Goal: Task Accomplishment & Management: Manage account settings

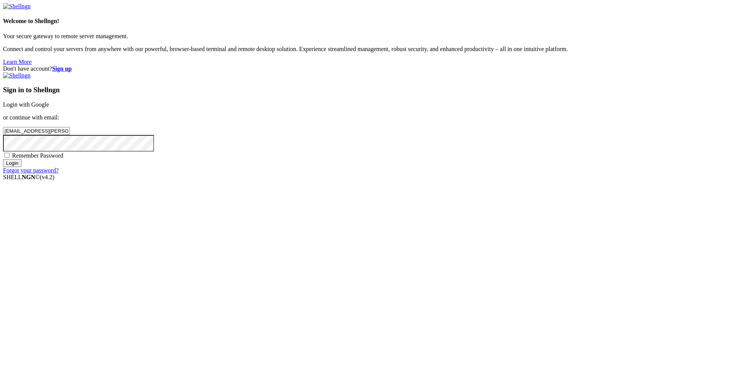
click at [22, 167] on input "Login" at bounding box center [12, 163] width 18 height 8
click at [70, 135] on input "[EMAIL_ADDRESS][PERSON_NAME][DOMAIN_NAME]" at bounding box center [36, 131] width 67 height 8
paste input "leemc1st"
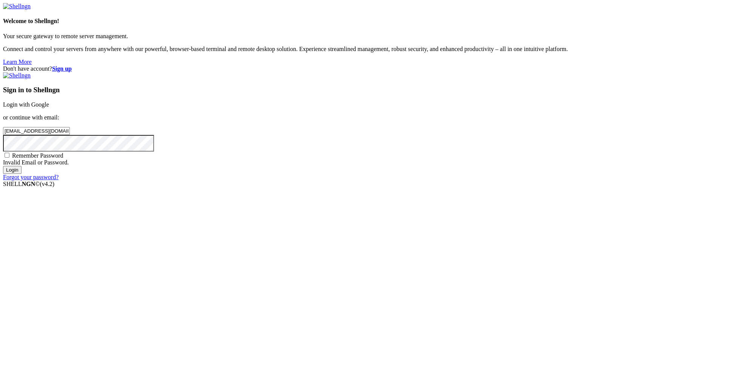
type input "[EMAIL_ADDRESS][DOMAIN_NAME]"
click at [22, 174] on input "Login" at bounding box center [12, 170] width 18 height 8
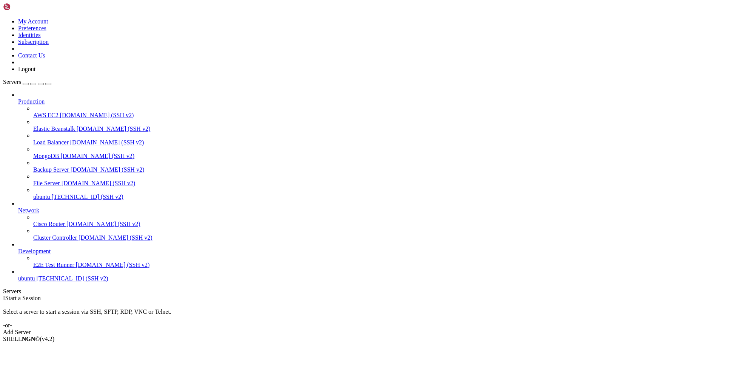
click at [59, 281] on span "[TECHNICAL_ID] (SSH v2)" at bounding box center [72, 278] width 72 height 6
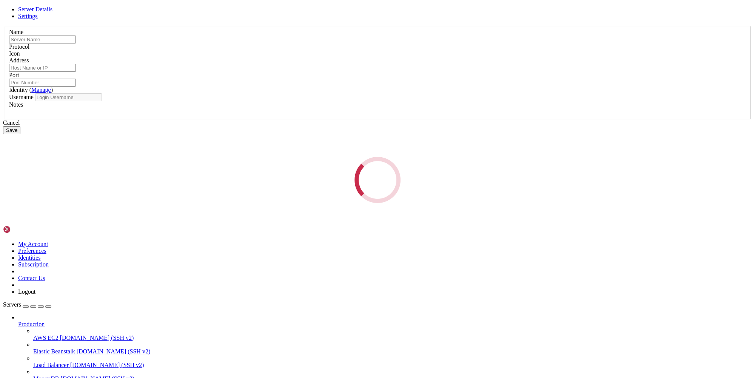
type input "ubuntu"
type input "[TECHNICAL_ID]"
type input "22"
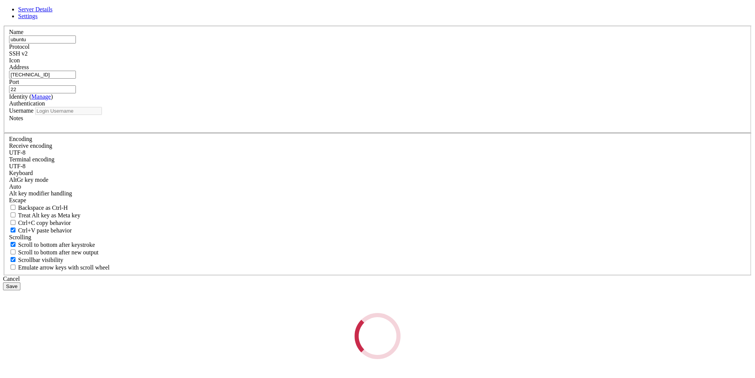
type input "ubuntu"
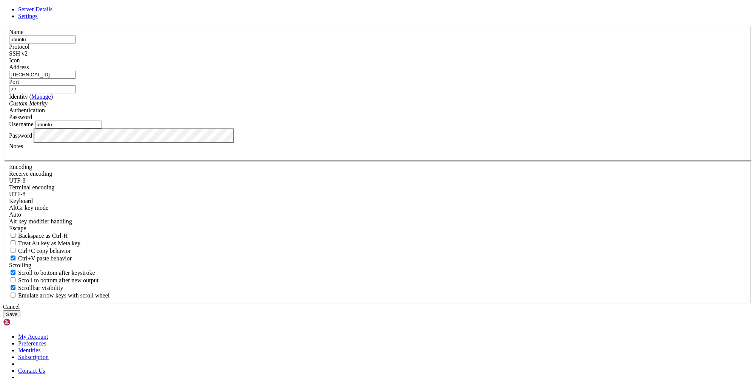
click at [76, 79] on input "[TECHNICAL_ID]" at bounding box center [42, 75] width 67 height 8
click at [32, 138] on label "Password" at bounding box center [20, 135] width 23 height 6
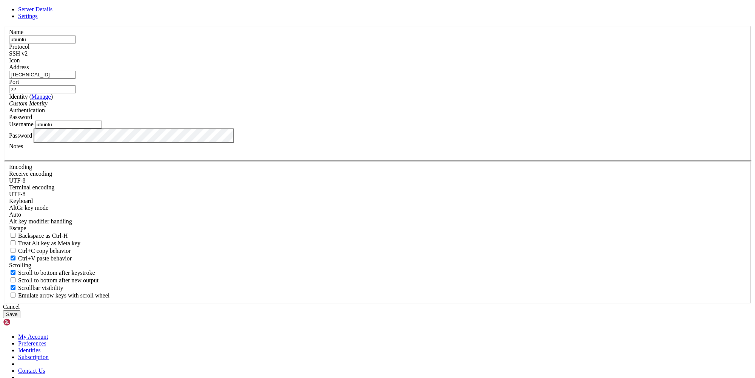
click at [267, 180] on div "Name ubuntu Protocol SSH v2 Icon Address [TECHNICAL_ID]" at bounding box center [377, 164] width 749 height 277
click at [76, 79] on input "[TECHNICAL_ID]" at bounding box center [42, 75] width 67 height 8
click at [38, 19] on span "Settings" at bounding box center [28, 16] width 20 height 6
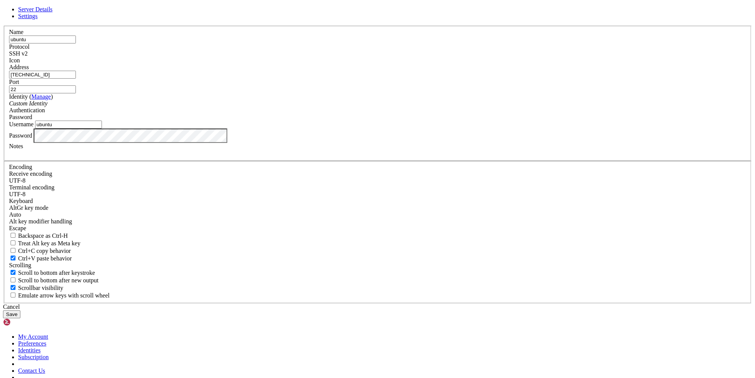
click at [52, 12] on span "Server Details" at bounding box center [35, 9] width 34 height 6
click at [327, 143] on div "Password" at bounding box center [377, 135] width 737 height 14
click at [432, 303] on div "Cancel" at bounding box center [377, 306] width 749 height 7
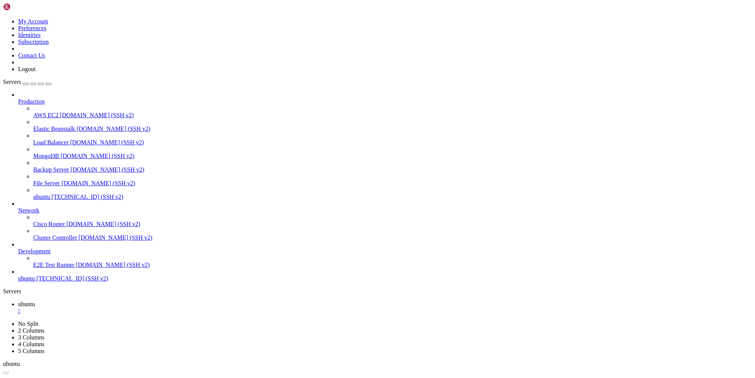
click at [3, 18] on icon at bounding box center [3, 18] width 0 height 0
click at [49, 45] on link "Subscription" at bounding box center [33, 42] width 31 height 6
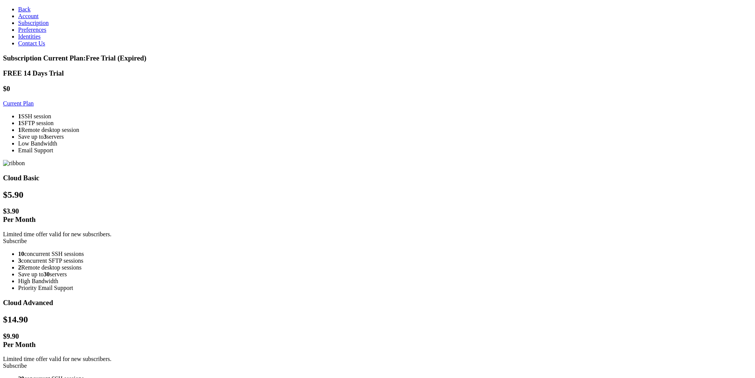
click at [34, 100] on link "Current Plan" at bounding box center [18, 103] width 31 height 6
click at [18, 7] on icon at bounding box center [18, 9] width 0 height 6
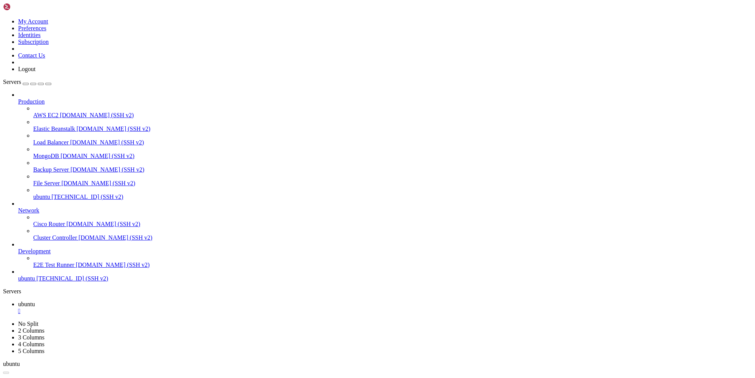
click at [3, 18] on link at bounding box center [3, 18] width 0 height 0
click at [35, 72] on link "Logout" at bounding box center [26, 69] width 17 height 6
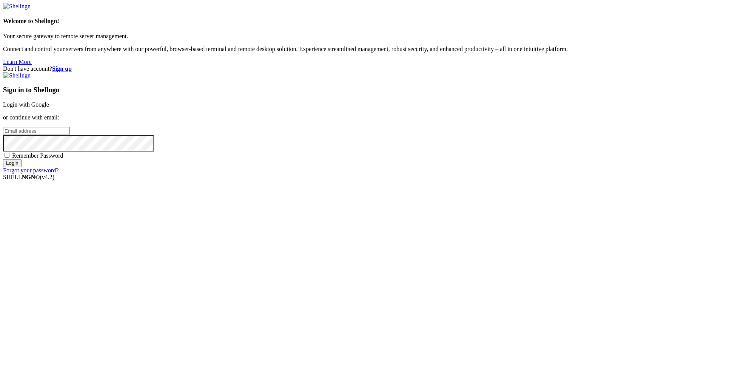
click at [70, 135] on input "email" at bounding box center [36, 131] width 67 height 8
paste input "[EMAIL_ADDRESS][DOMAIN_NAME]"
type input "[EMAIL_ADDRESS][DOMAIN_NAME]"
click at [22, 167] on input "Login" at bounding box center [12, 163] width 18 height 8
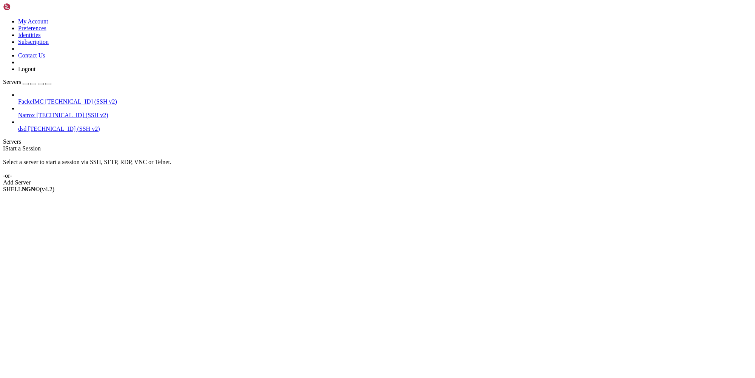
click at [63, 98] on span "[TECHNICAL_ID] (SSH v2)" at bounding box center [81, 101] width 72 height 6
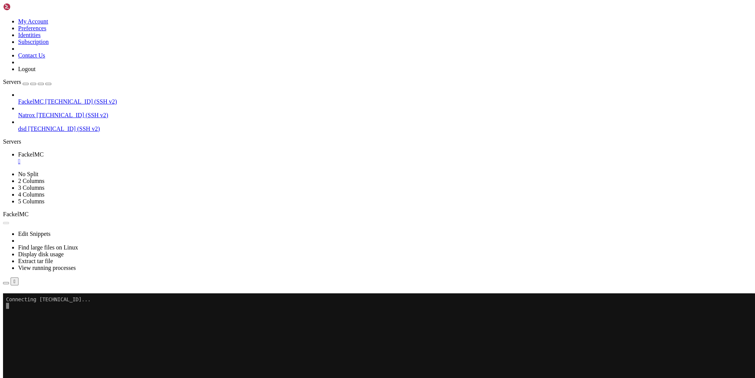
click at [35, 112] on span "Natrox" at bounding box center [26, 115] width 17 height 6
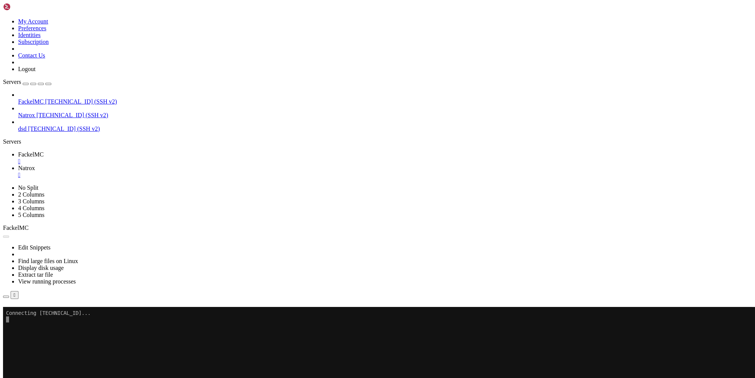
click at [63, 125] on span "[TECHNICAL_ID] (SSH v2)" at bounding box center [64, 128] width 72 height 6
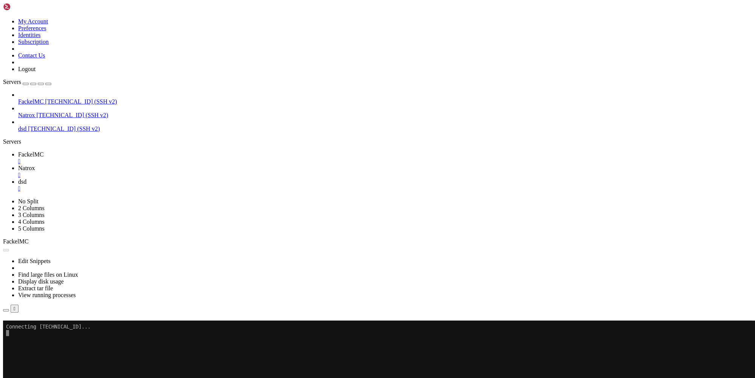
click at [3, 18] on icon at bounding box center [3, 18] width 0 height 0
click at [49, 45] on link "Subscription" at bounding box center [33, 42] width 31 height 6
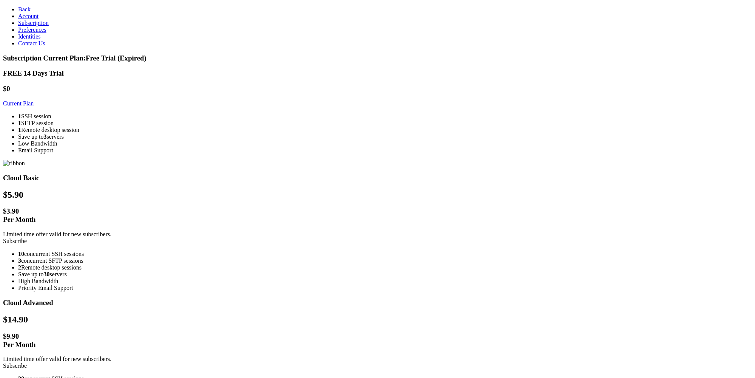
click at [19, 8] on span "Back" at bounding box center [24, 9] width 12 height 6
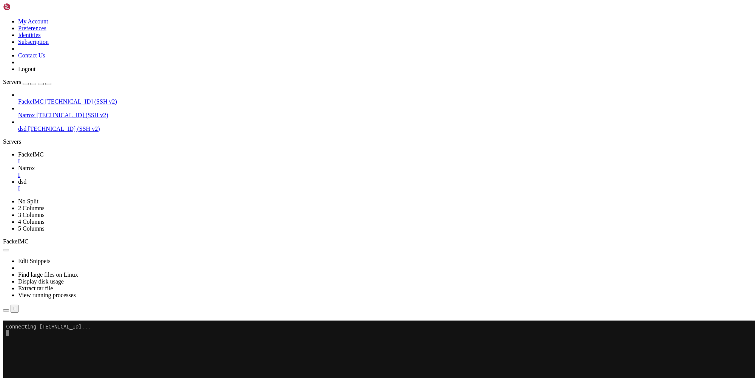
click at [3, 18] on link at bounding box center [3, 18] width 0 height 0
click at [41, 38] on link "Identities" at bounding box center [29, 35] width 23 height 6
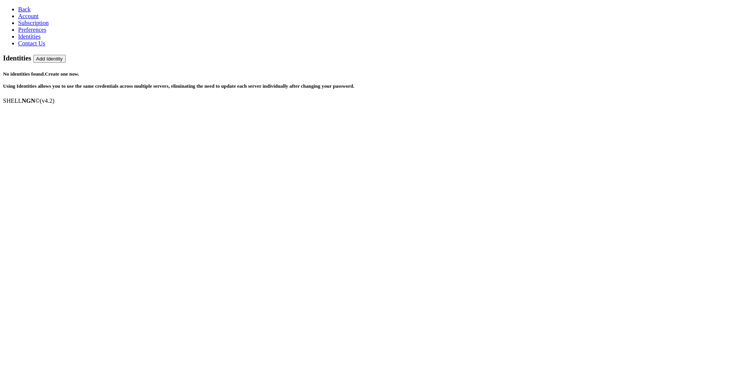
click at [36, 19] on link "Account" at bounding box center [28, 16] width 20 height 6
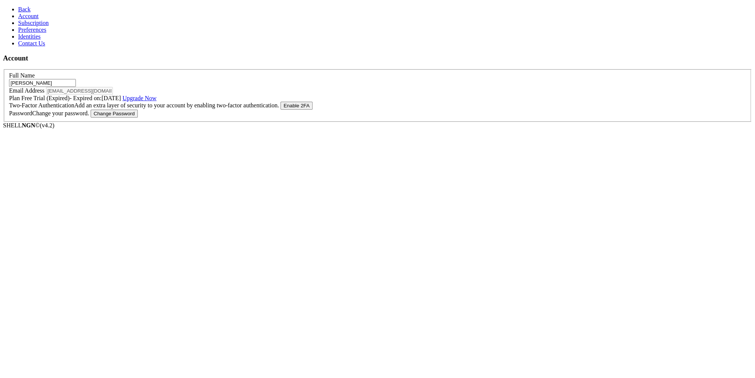
click at [18, 6] on icon at bounding box center [18, 9] width 0 height 6
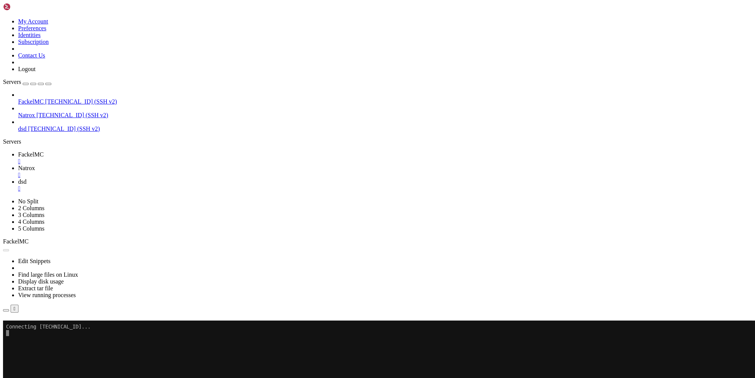
click at [18, 165] on icon at bounding box center [18, 168] width 0 height 6
click at [44, 151] on span "FackelMC" at bounding box center [31, 154] width 26 height 6
click at [3, 18] on icon at bounding box center [3, 18] width 0 height 0
click at [35, 72] on link "Logout" at bounding box center [26, 69] width 17 height 6
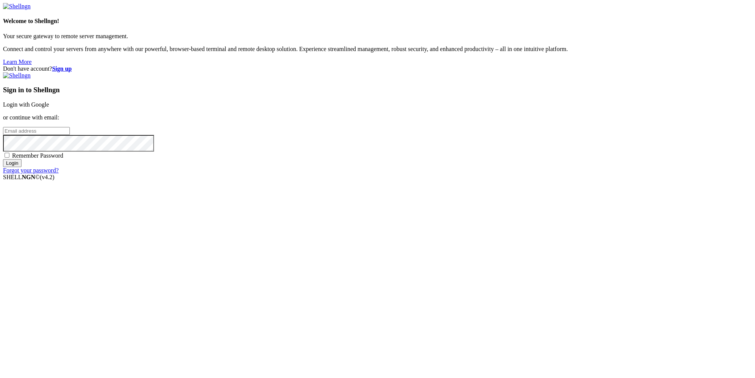
click at [70, 135] on input "email" at bounding box center [36, 131] width 67 height 8
paste input "[EMAIL_ADDRESS][DOMAIN_NAME]"
type input "[EMAIL_ADDRESS][DOMAIN_NAME]"
click at [22, 167] on input "Login" at bounding box center [12, 163] width 18 height 8
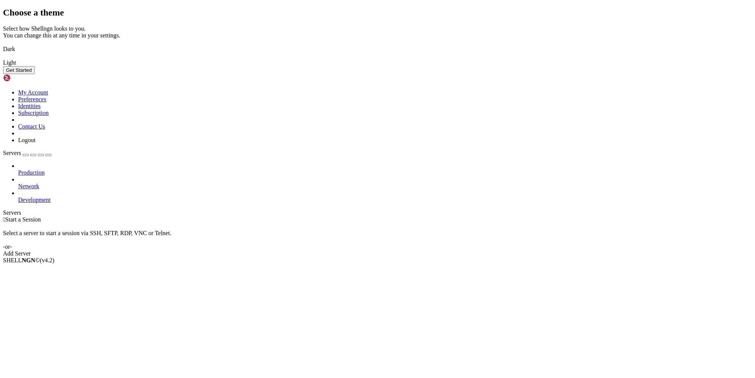
click at [35, 74] on button "Get Started" at bounding box center [19, 70] width 32 height 8
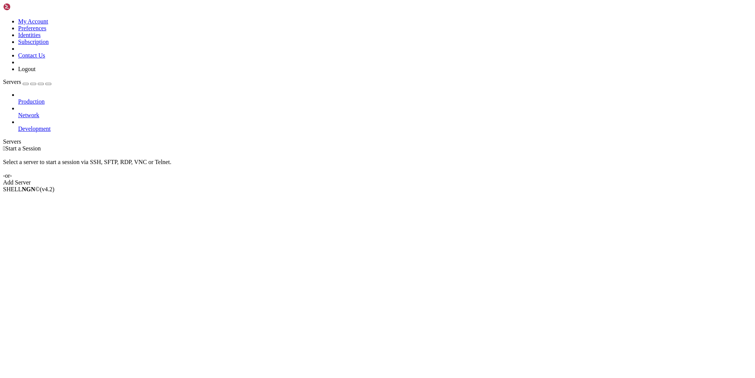
click at [3, 18] on icon at bounding box center [3, 18] width 0 height 0
click at [48, 25] on link "My Account" at bounding box center [33, 21] width 30 height 6
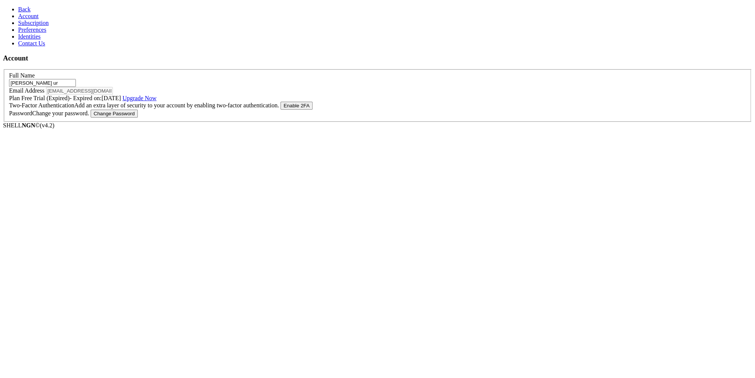
click at [18, 6] on link "Back" at bounding box center [24, 9] width 12 height 6
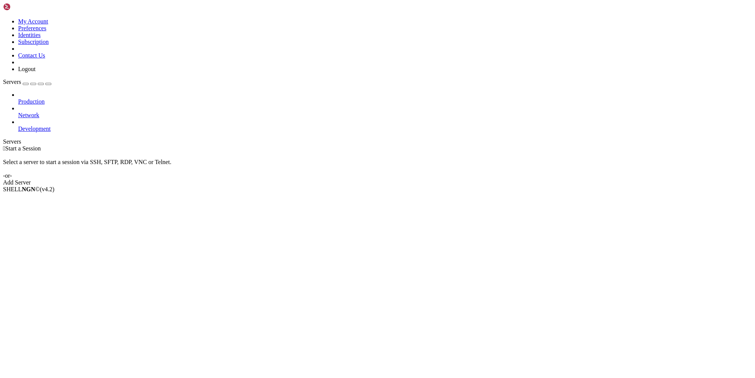
click at [35, 98] on span "Production" at bounding box center [31, 101] width 26 height 6
click at [45, 98] on span "Production" at bounding box center [31, 101] width 26 height 6
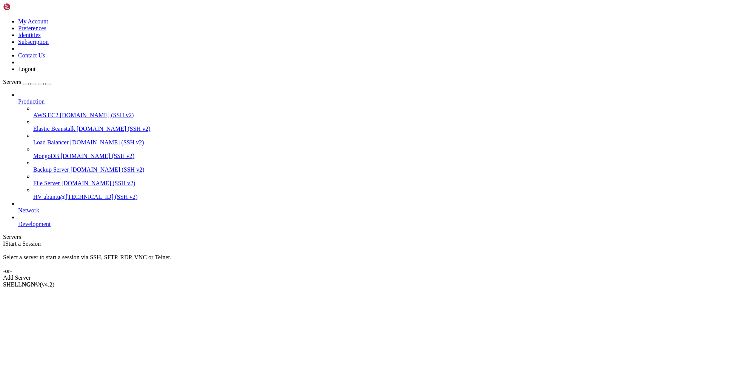
click at [39, 207] on span "Network" at bounding box center [28, 210] width 21 height 6
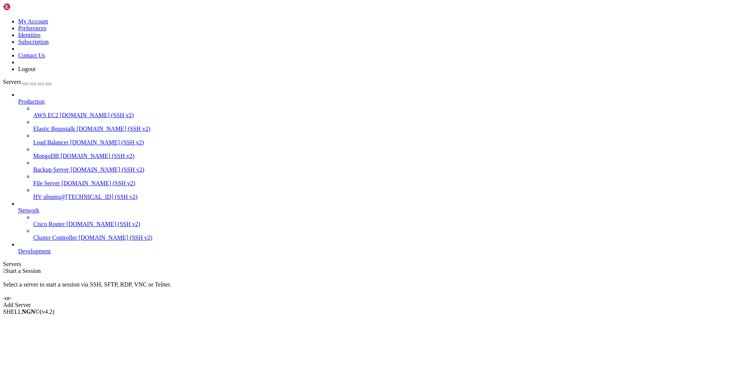
click at [51, 254] on span "Development" at bounding box center [34, 251] width 32 height 6
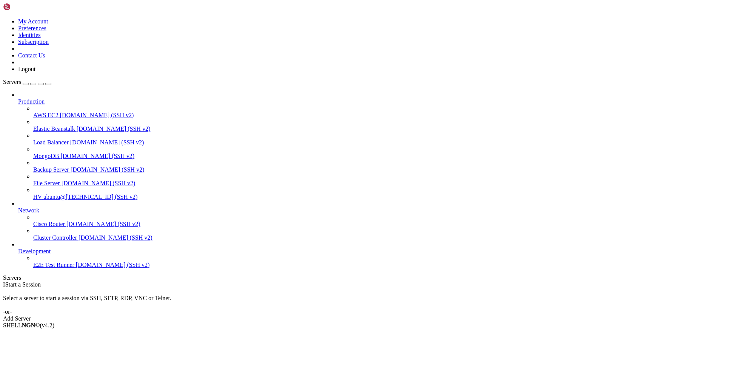
click at [43, 193] on span "ubuntu@[TECHNICAL_ID] (SSH v2)" at bounding box center [90, 196] width 94 height 6
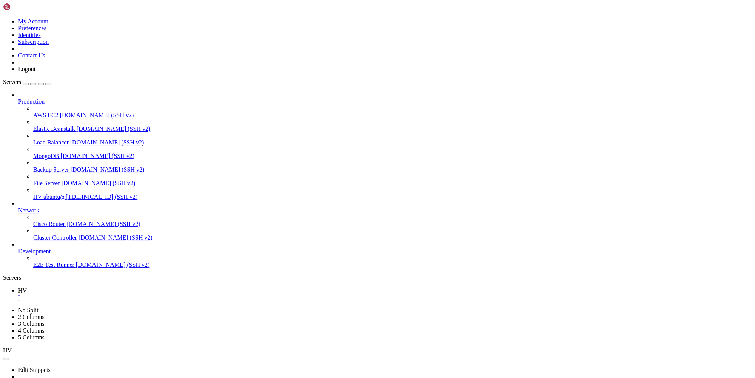
drag, startPoint x: 108, startPoint y: 435, endPoint x: 64, endPoint y: 438, distance: 43.9
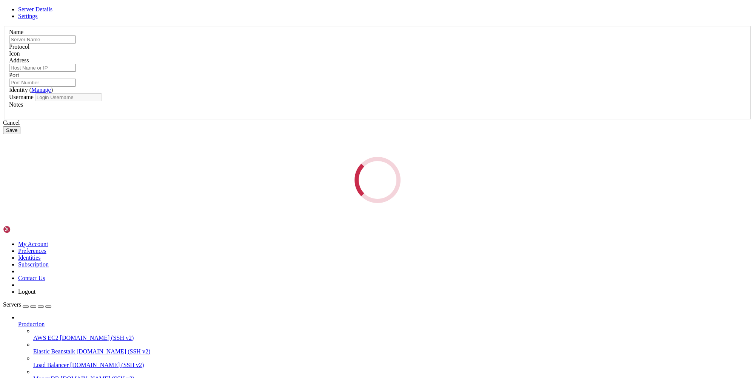
type input "HV"
type input "ubuntu@[TECHNICAL_ID]"
type input "22"
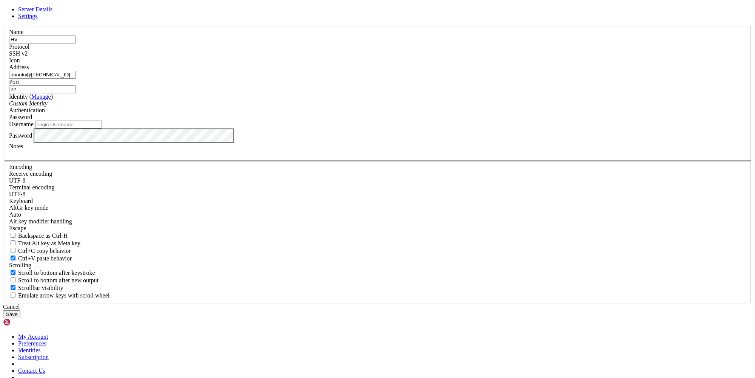
drag, startPoint x: 342, startPoint y: 147, endPoint x: 304, endPoint y: 146, distance: 38.9
click at [76, 79] on input "ubuntu@[TECHNICAL_ID]" at bounding box center [42, 75] width 67 height 8
click at [453, 34] on div "Server Details Settings Name HV Protocol SSH v2 Icon" at bounding box center [377, 162] width 749 height 312
click at [3, 26] on icon at bounding box center [3, 26] width 0 height 0
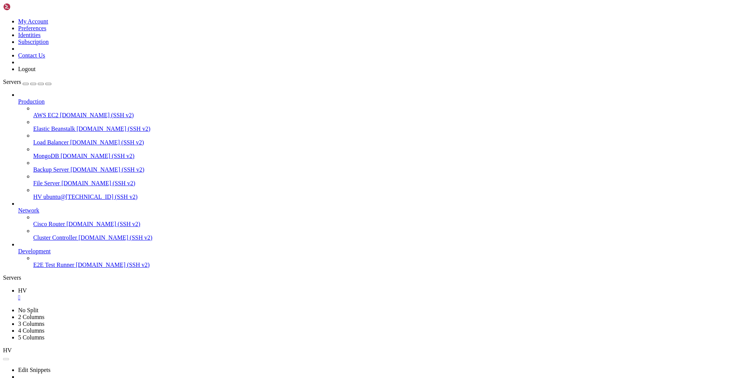
click at [3, 18] on link at bounding box center [3, 18] width 0 height 0
click at [35, 72] on link "Logout" at bounding box center [26, 69] width 17 height 6
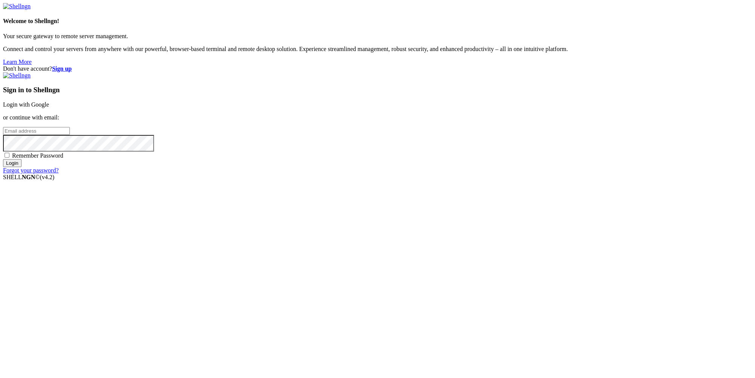
click at [70, 135] on input "email" at bounding box center [36, 131] width 67 height 8
paste input "[EMAIL_ADDRESS][DOMAIN_NAME]"
type input "[EMAIL_ADDRESS][DOMAIN_NAME]"
click at [22, 167] on input "Login" at bounding box center [12, 163] width 18 height 8
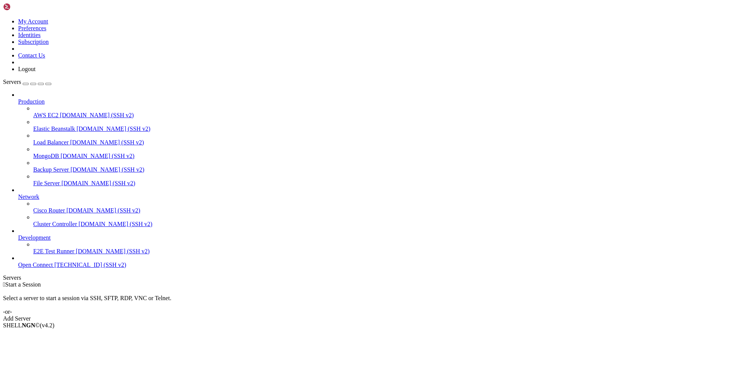
click at [3, 18] on icon at bounding box center [3, 18] width 0 height 0
click at [48, 21] on link "My Account" at bounding box center [33, 21] width 30 height 6
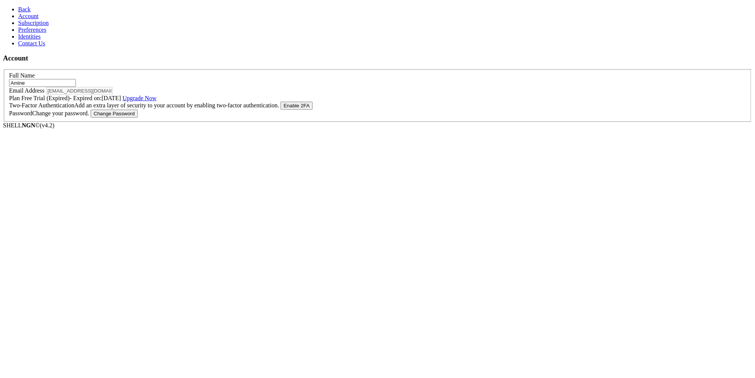
click at [18, 8] on icon at bounding box center [18, 9] width 0 height 6
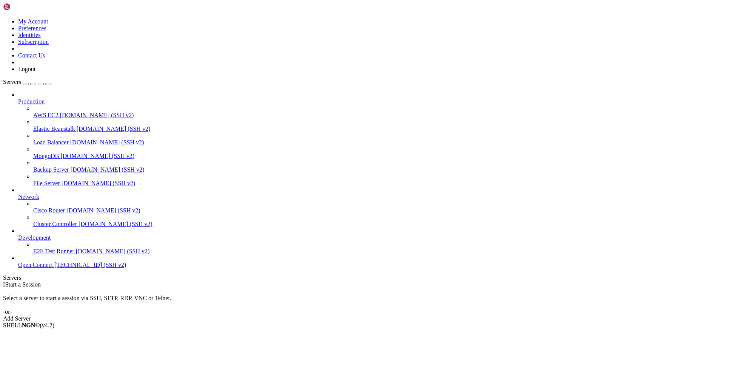
click at [3, 18] on link at bounding box center [3, 18] width 0 height 0
click at [35, 72] on link "Logout" at bounding box center [26, 69] width 17 height 6
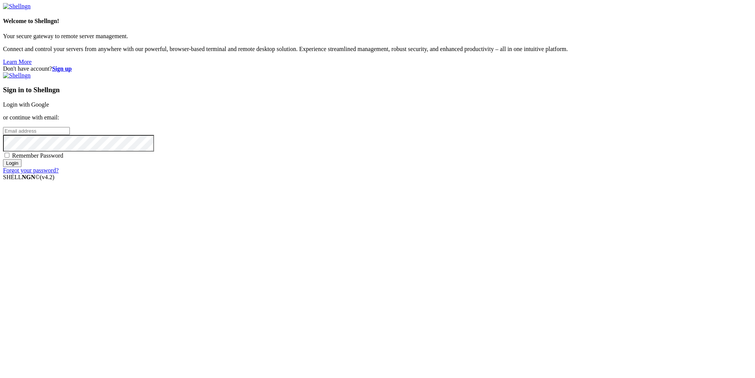
click at [70, 135] on input "email" at bounding box center [36, 131] width 67 height 8
paste input "[EMAIL_ADDRESS][DOMAIN_NAME]"
click at [22, 167] on input "Login" at bounding box center [12, 163] width 18 height 8
click at [70, 135] on input "[EMAIL_ADDRESS][DOMAIN_NAME]" at bounding box center [36, 131] width 67 height 8
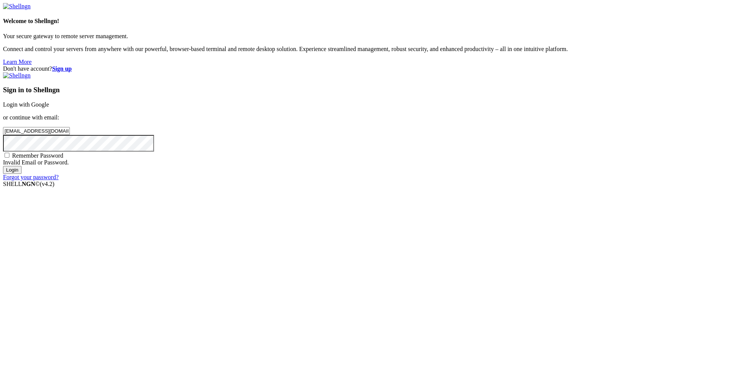
click at [70, 135] on input "[EMAIL_ADDRESS][DOMAIN_NAME]" at bounding box center [36, 131] width 67 height 8
paste input "emmanuelasika1"
click at [22, 174] on input "Login" at bounding box center [12, 170] width 18 height 8
click at [70, 135] on input "[EMAIL_ADDRESS][DOMAIN_NAME]" at bounding box center [36, 131] width 67 height 8
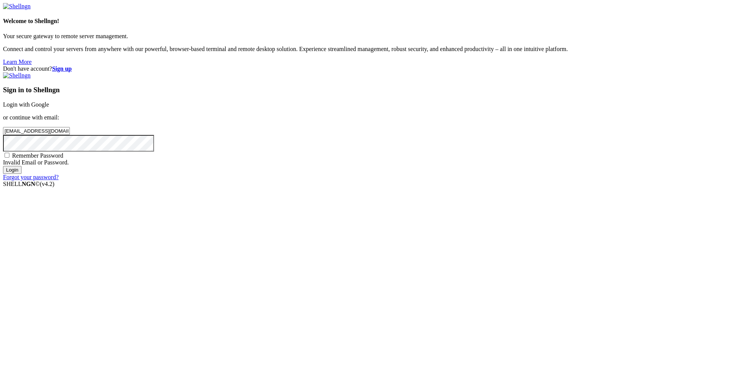
click at [70, 135] on input "[EMAIL_ADDRESS][DOMAIN_NAME]" at bounding box center [36, 131] width 67 height 8
paste input "[EMAIL_ADDRESS][DOMAIN_NAME]:"
click at [22, 174] on input "Login" at bounding box center [12, 170] width 18 height 8
click at [70, 135] on input "[EMAIL_ADDRESS][DOMAIN_NAME]" at bounding box center [36, 131] width 67 height 8
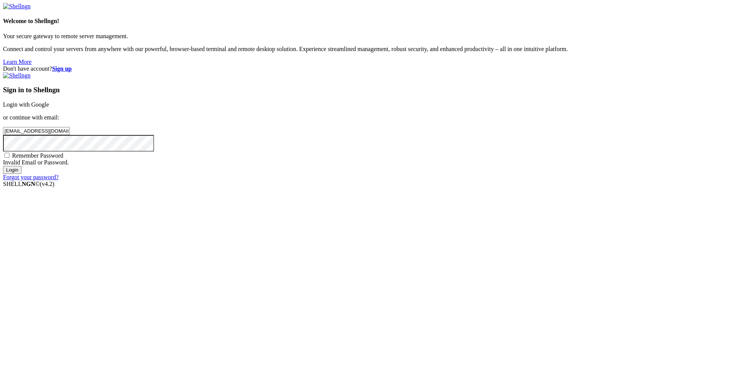
click at [70, 135] on input "[EMAIL_ADDRESS][DOMAIN_NAME]" at bounding box center [36, 131] width 67 height 8
paste input "idaon"
type input "[EMAIL_ADDRESS][DOMAIN_NAME]"
click at [22, 174] on input "Login" at bounding box center [12, 170] width 18 height 8
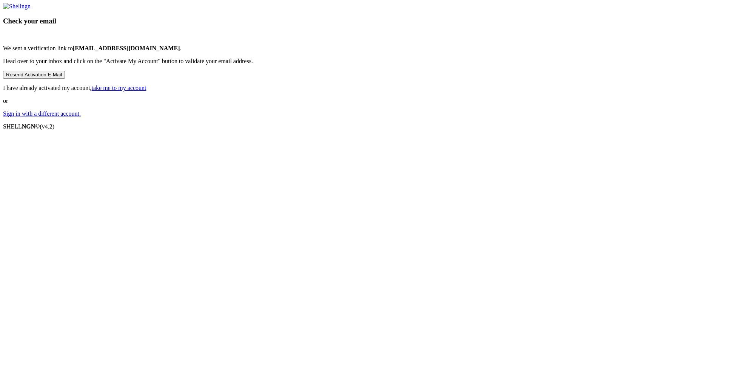
click at [81, 117] on link "Sign in with a different account." at bounding box center [42, 113] width 78 height 6
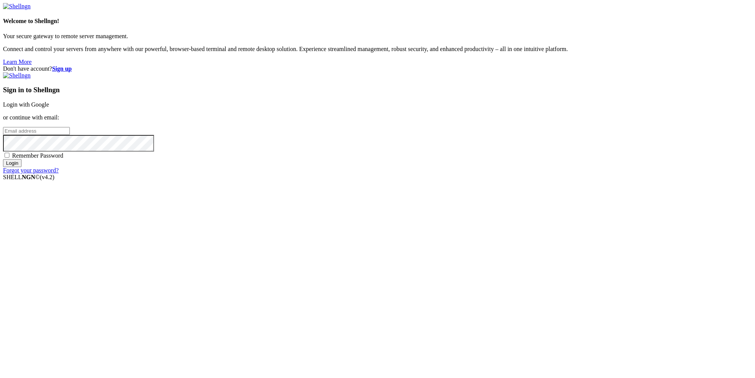
click at [495, 174] on div "Sign in to Shellngn Login with Google or continue with email: Remember Password…" at bounding box center [377, 123] width 749 height 102
click at [70, 135] on input "email" at bounding box center [36, 131] width 67 height 8
paste input "[EMAIL_ADDRESS][DOMAIN_NAME]"
type input "[EMAIL_ADDRESS][DOMAIN_NAME]"
click at [22, 167] on input "Login" at bounding box center [12, 163] width 18 height 8
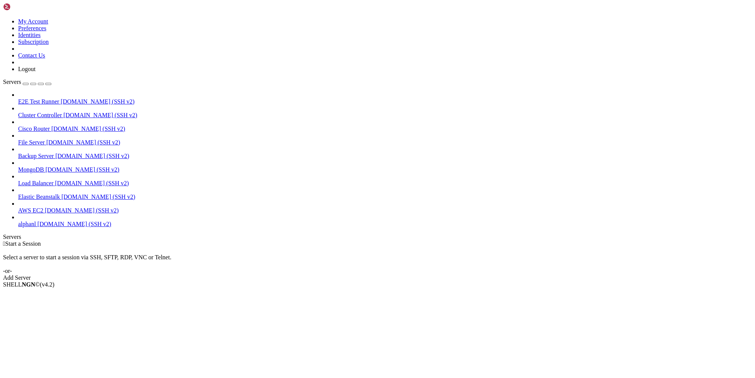
click at [36, 222] on span "alphanl" at bounding box center [27, 223] width 18 height 6
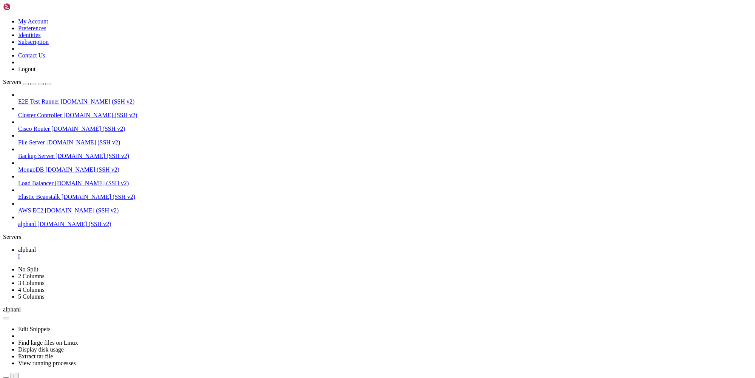
click at [3, 18] on link at bounding box center [3, 18] width 0 height 0
click at [48, 23] on link "My Account" at bounding box center [33, 21] width 30 height 6
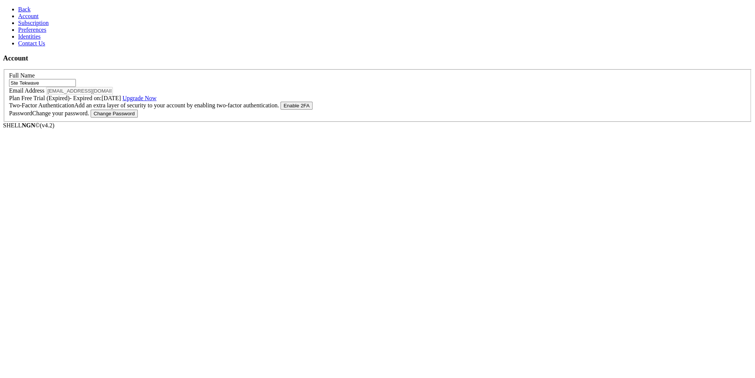
click at [35, 72] on label "Full Name" at bounding box center [22, 75] width 26 height 6
click at [18, 9] on icon at bounding box center [18, 9] width 0 height 6
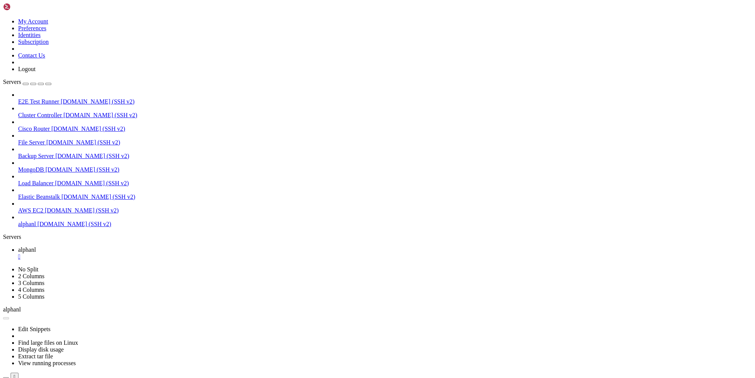
click at [3, 18] on icon at bounding box center [3, 18] width 0 height 0
click at [35, 72] on link "Logout" at bounding box center [26, 69] width 17 height 6
